Goal: Download file/media

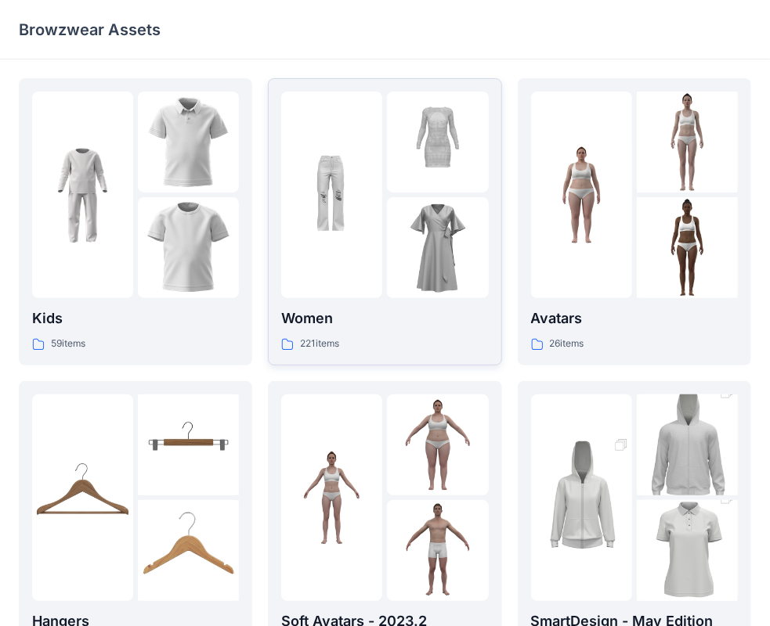
click at [395, 274] on img at bounding box center [437, 247] width 101 height 101
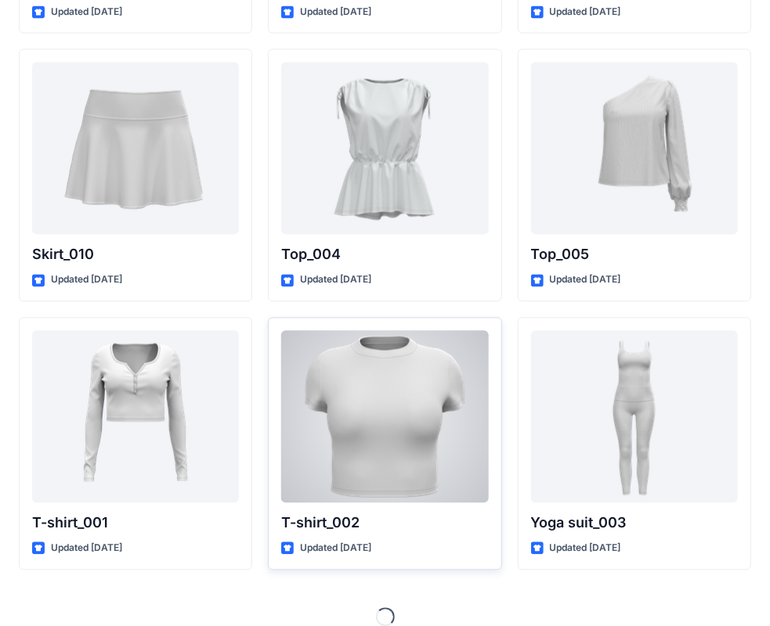
scroll to position [8077, 0]
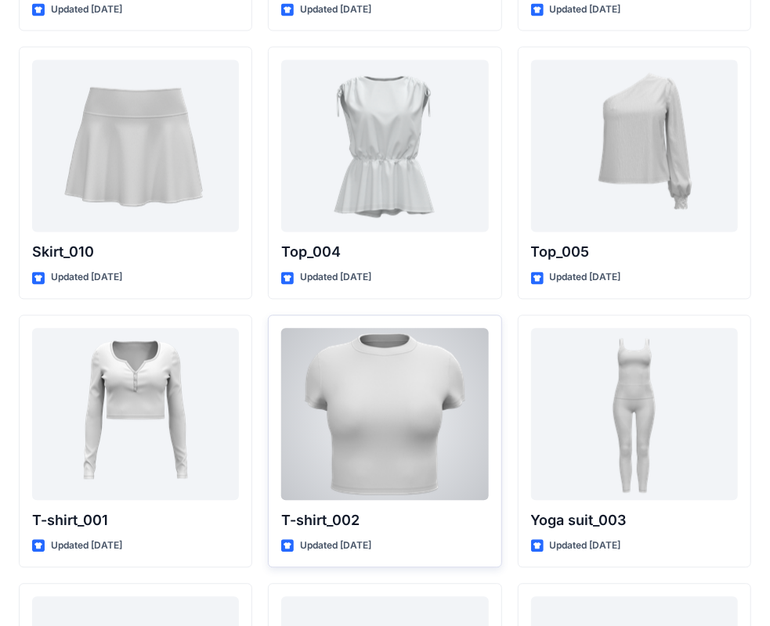
click at [413, 398] on div at bounding box center [384, 415] width 207 height 172
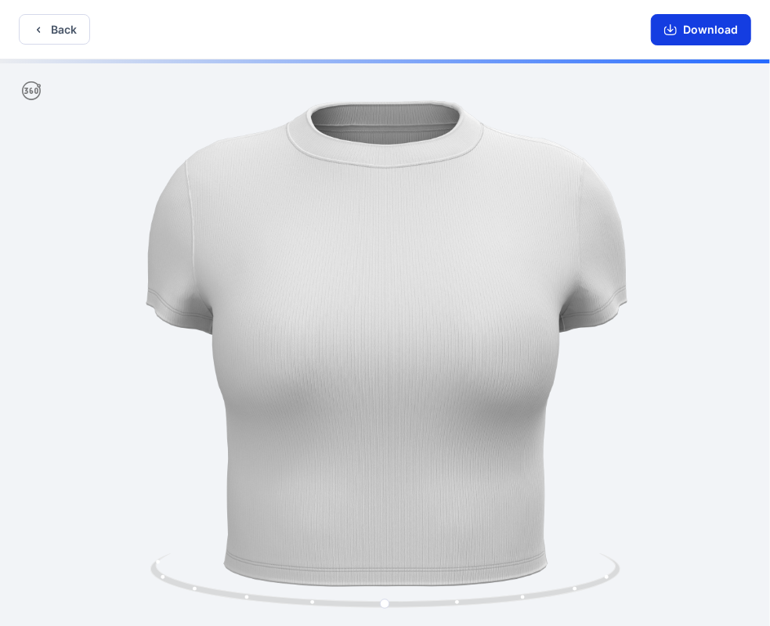
click at [707, 36] on button "Download" at bounding box center [701, 29] width 100 height 31
click at [691, 33] on button "Download" at bounding box center [701, 29] width 100 height 31
